Goal: Task Accomplishment & Management: Manage account settings

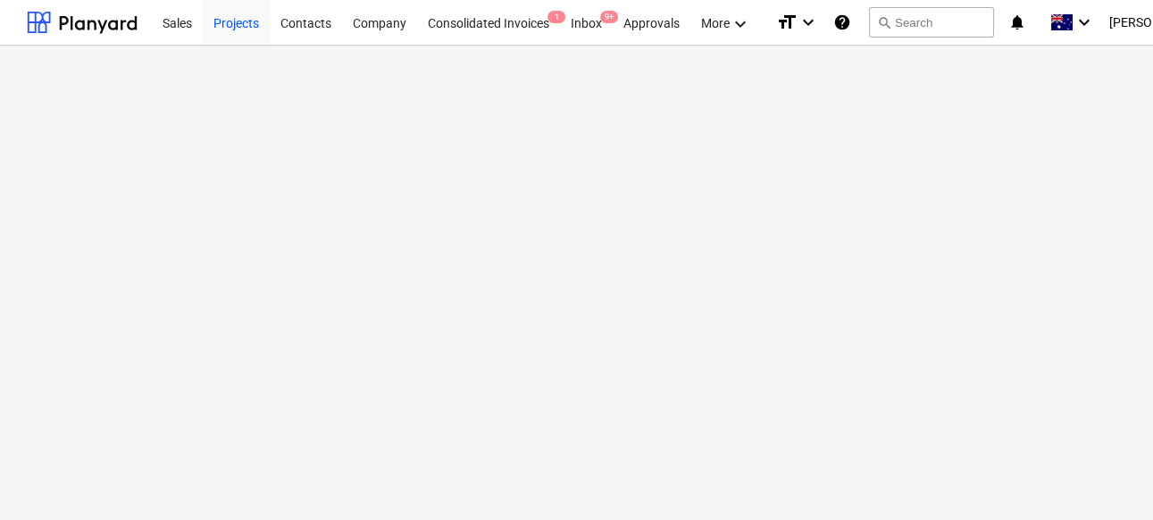
click at [261, 23] on div "Projects" at bounding box center [236, 22] width 67 height 46
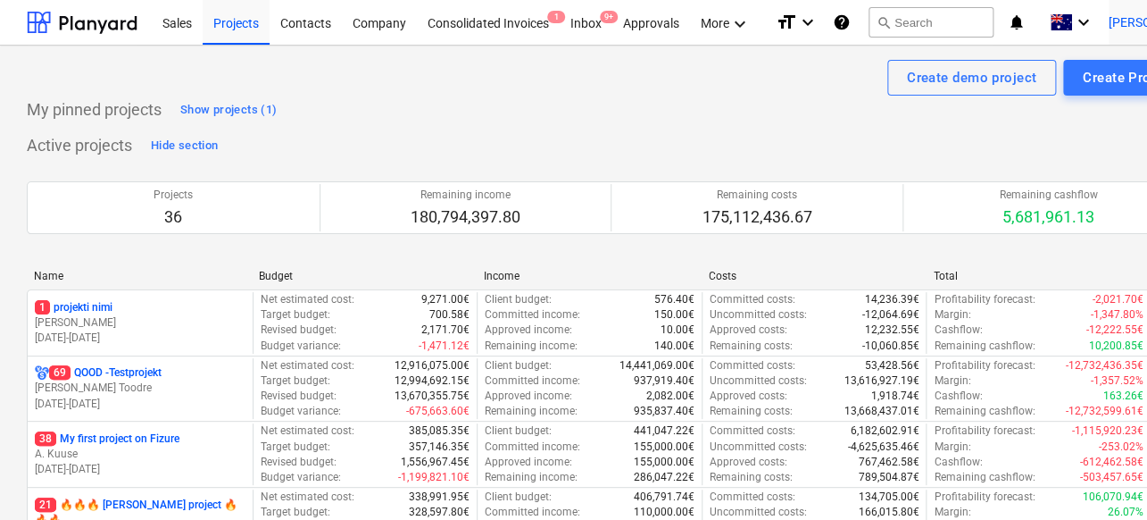
click at [1126, 12] on div "[PERSON_NAME] keyboard_arrow_down" at bounding box center [1165, 22] width 112 height 45
click at [1114, 112] on div "Log out" at bounding box center [1167, 98] width 107 height 29
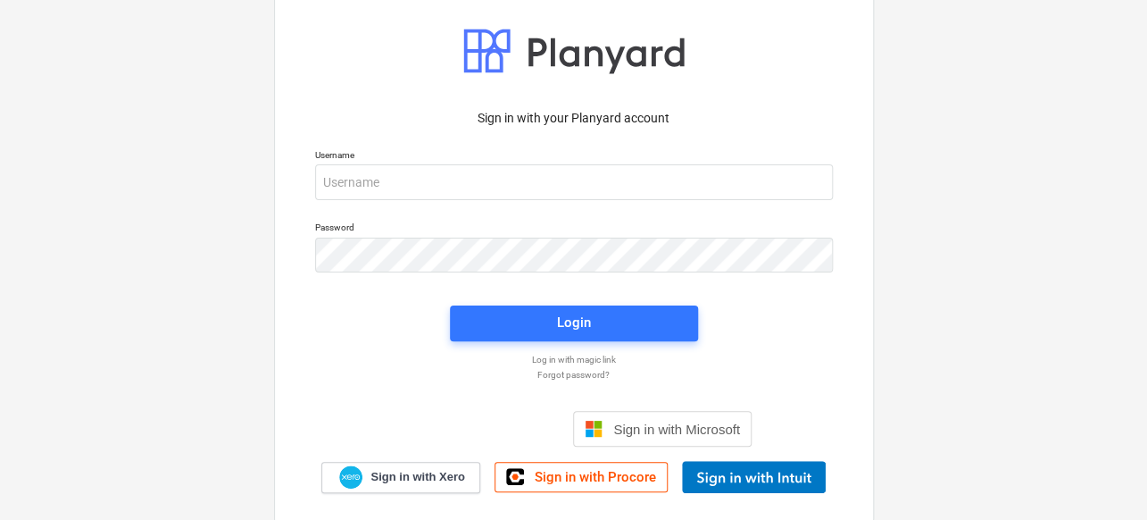
click at [443, 156] on p "Username" at bounding box center [574, 156] width 518 height 15
click at [412, 213] on div "Password" at bounding box center [573, 247] width 539 height 72
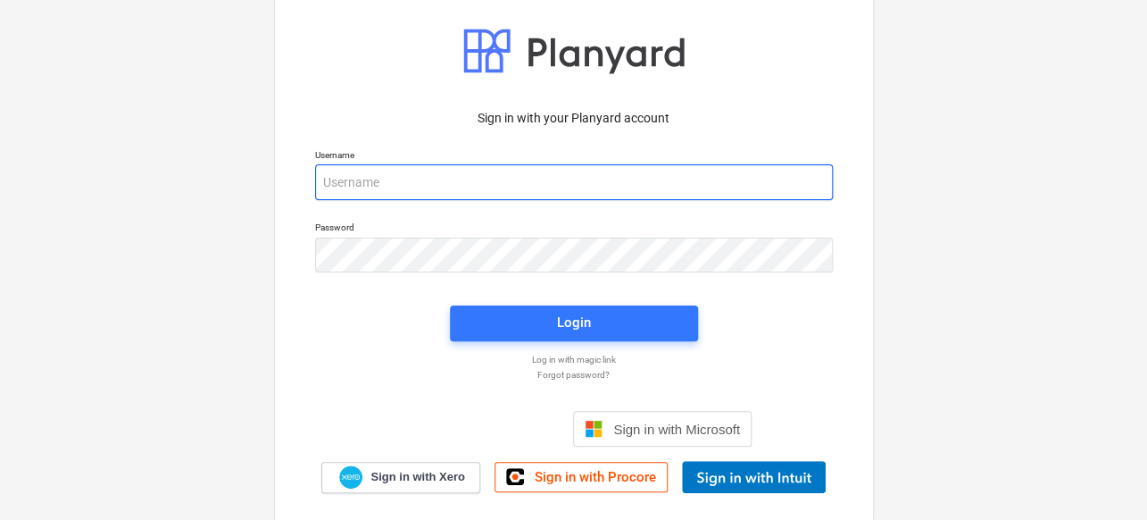
click at [417, 195] on input "email" at bounding box center [574, 182] width 518 height 36
type input "[PERSON_NAME][EMAIL_ADDRESS][DOMAIN_NAME]"
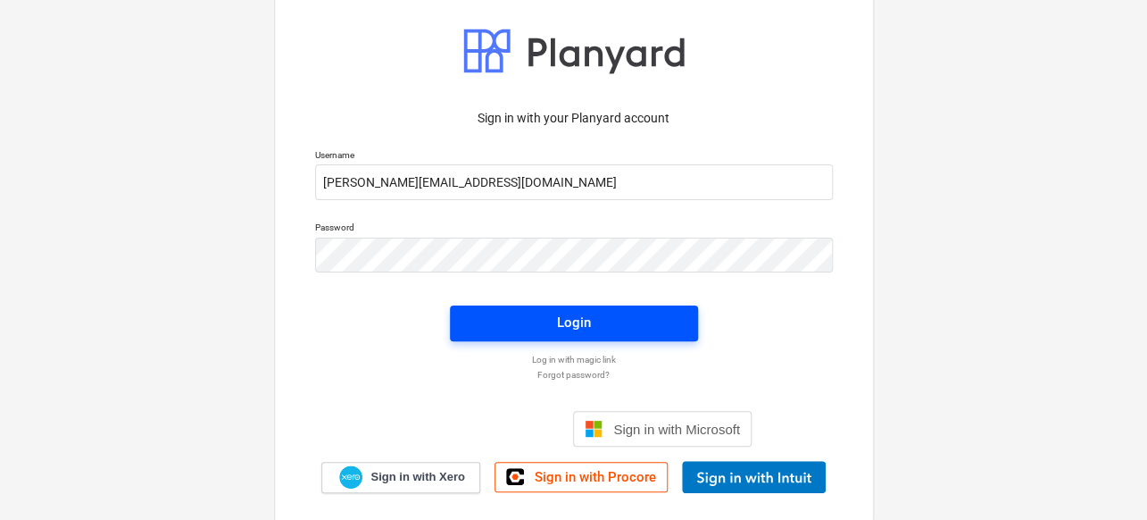
click at [512, 317] on span "Login" at bounding box center [573, 322] width 205 height 23
